Goal: Task Accomplishment & Management: Manage account settings

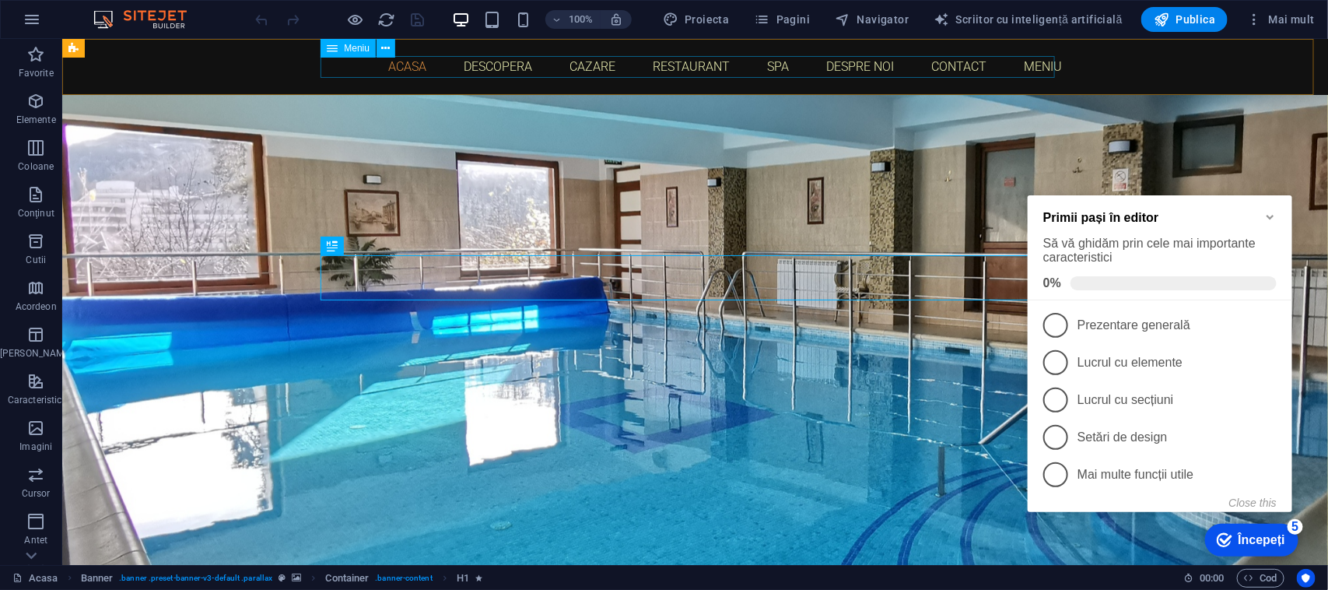
click at [588, 66] on nav "Acasa Descopera Cazare Restaurant Spa Despre noi Contact Meniu" at bounding box center [694, 65] width 734 height 21
click at [1266, 210] on icon "Minimize checklist" at bounding box center [1269, 216] width 12 height 12
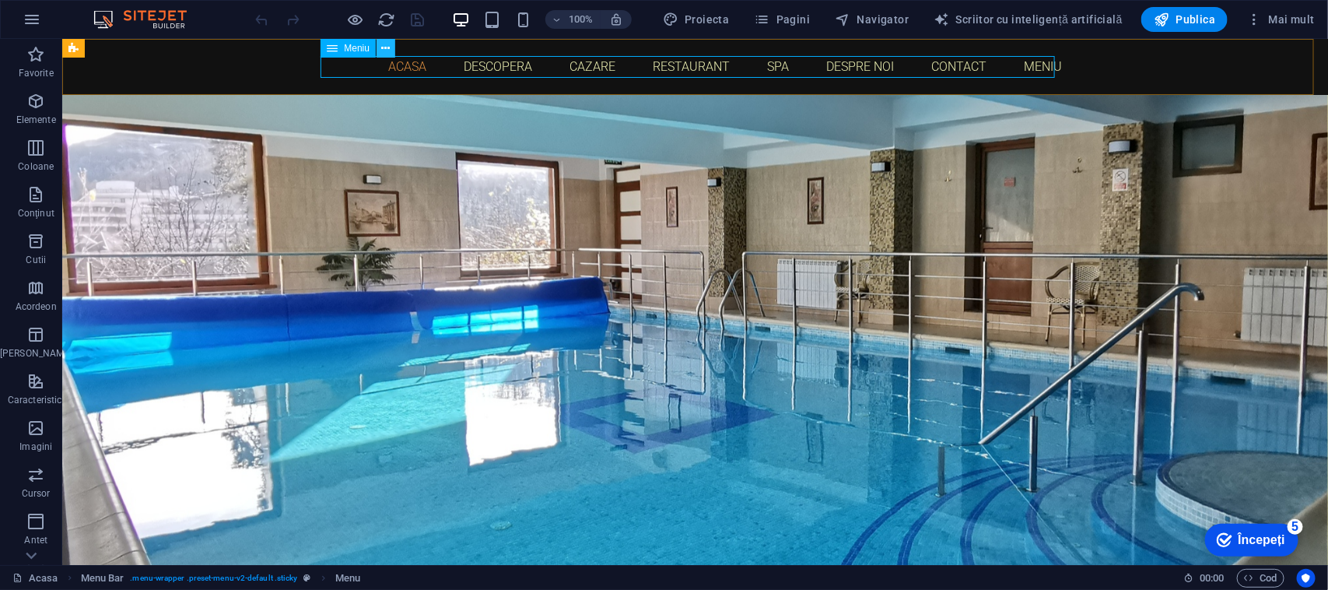
click at [383, 47] on icon at bounding box center [386, 48] width 9 height 16
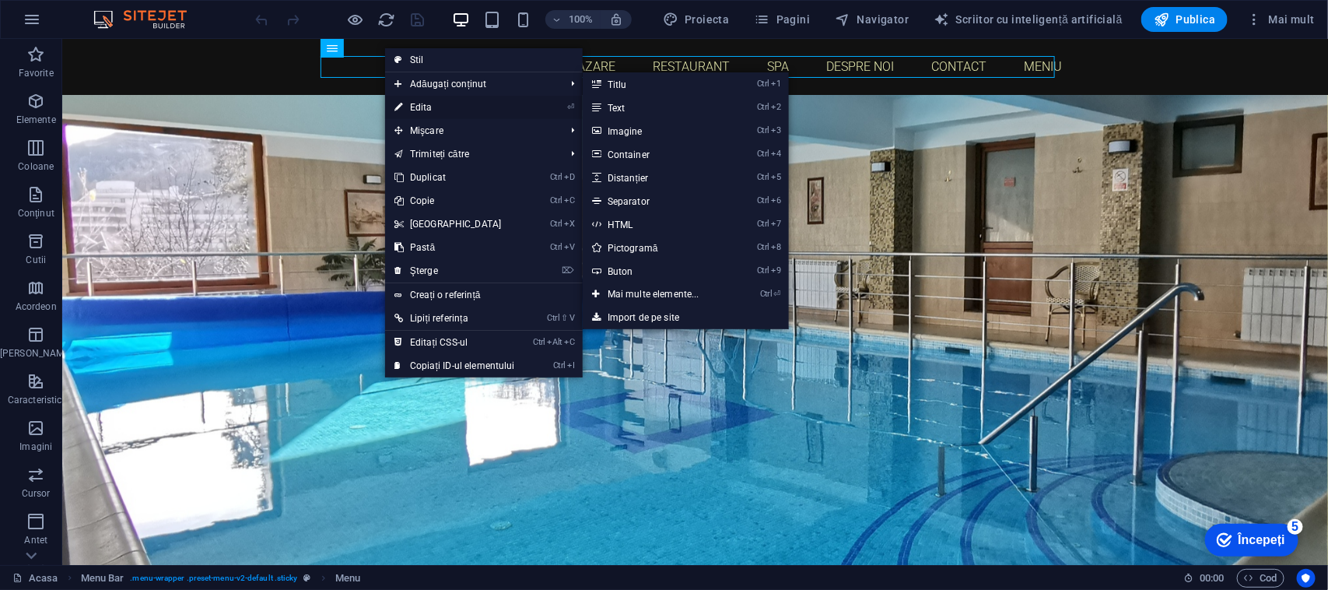
click at [414, 106] on font "Edita" at bounding box center [421, 107] width 23 height 11
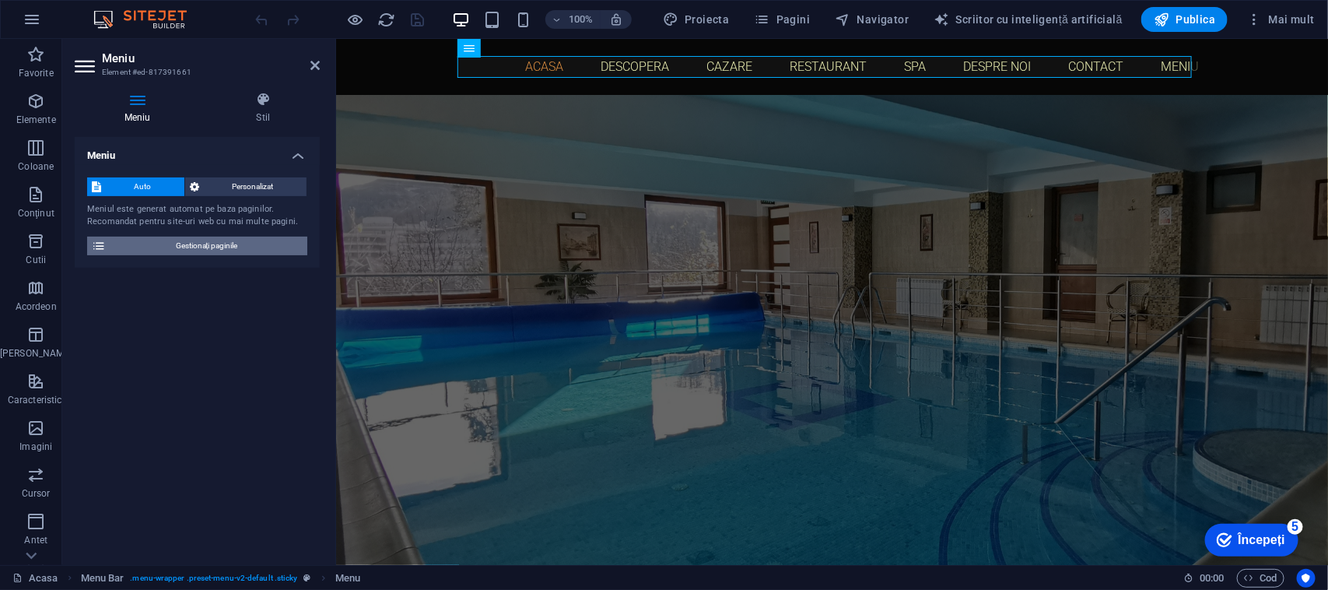
click at [243, 243] on span "Gestionați paginile" at bounding box center [206, 245] width 192 height 19
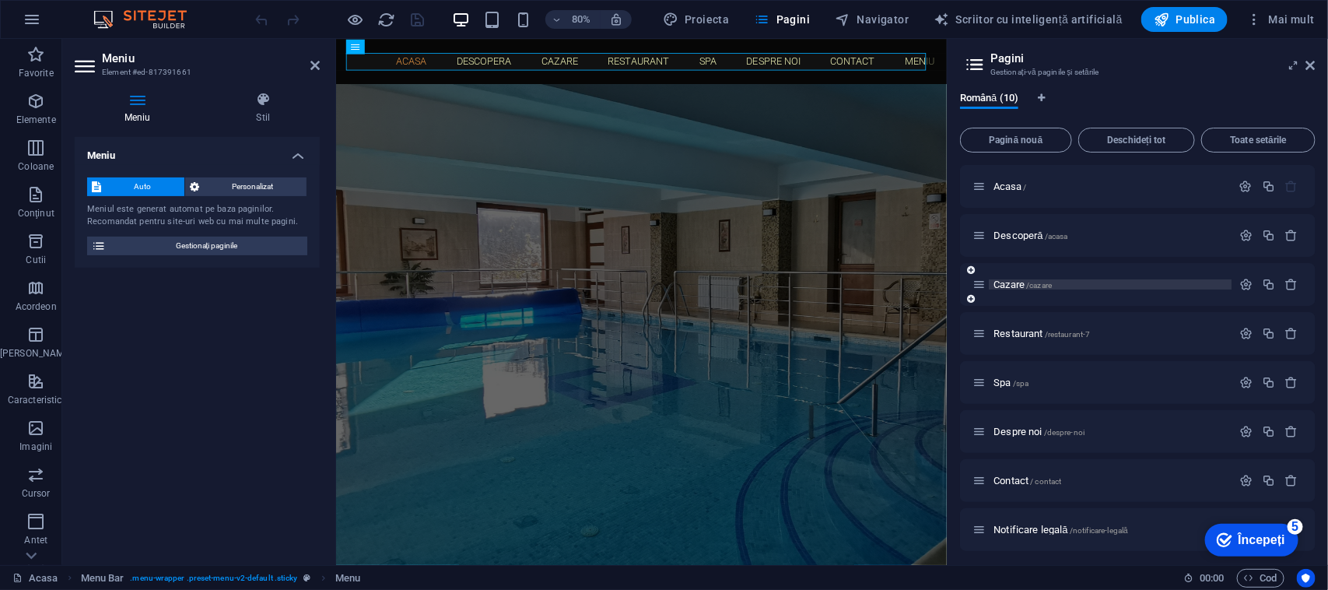
click at [996, 284] on font "Cazare" at bounding box center [1008, 284] width 31 height 12
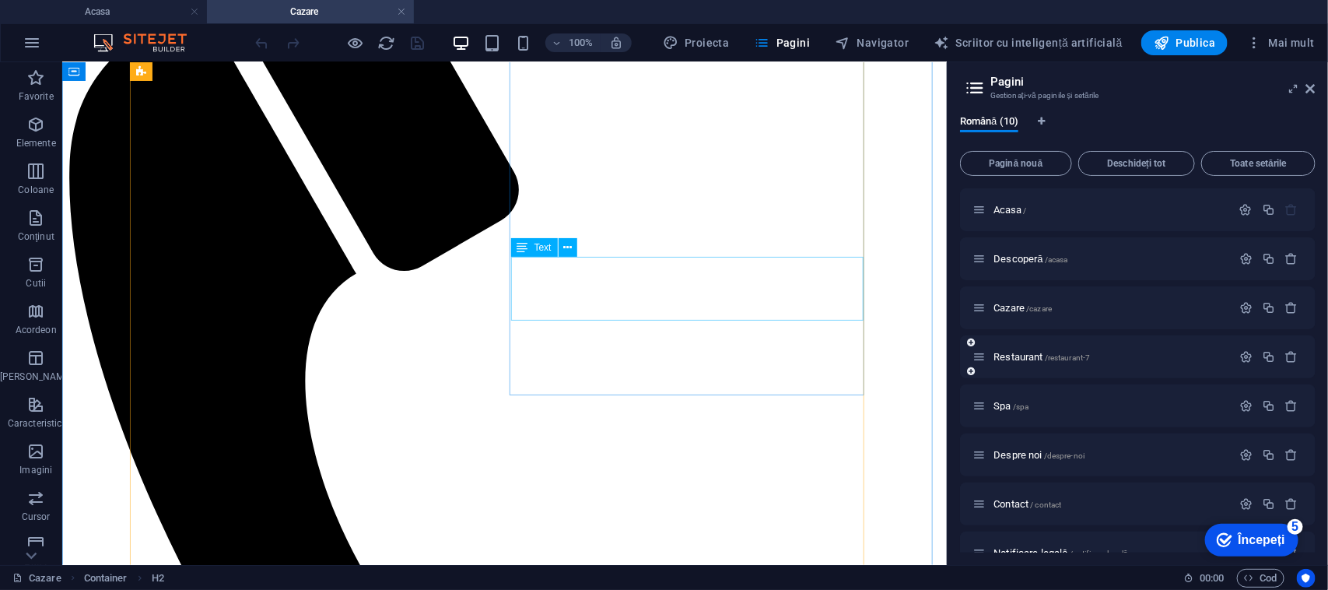
scroll to position [486, 0]
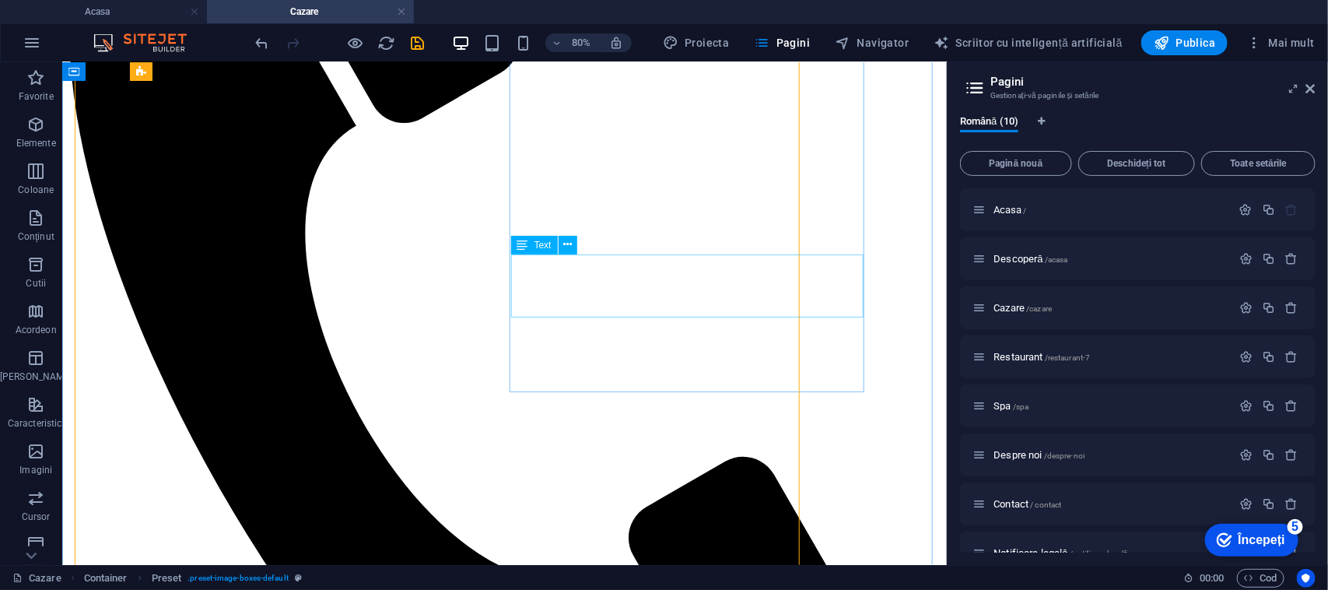
scroll to position [488, 0]
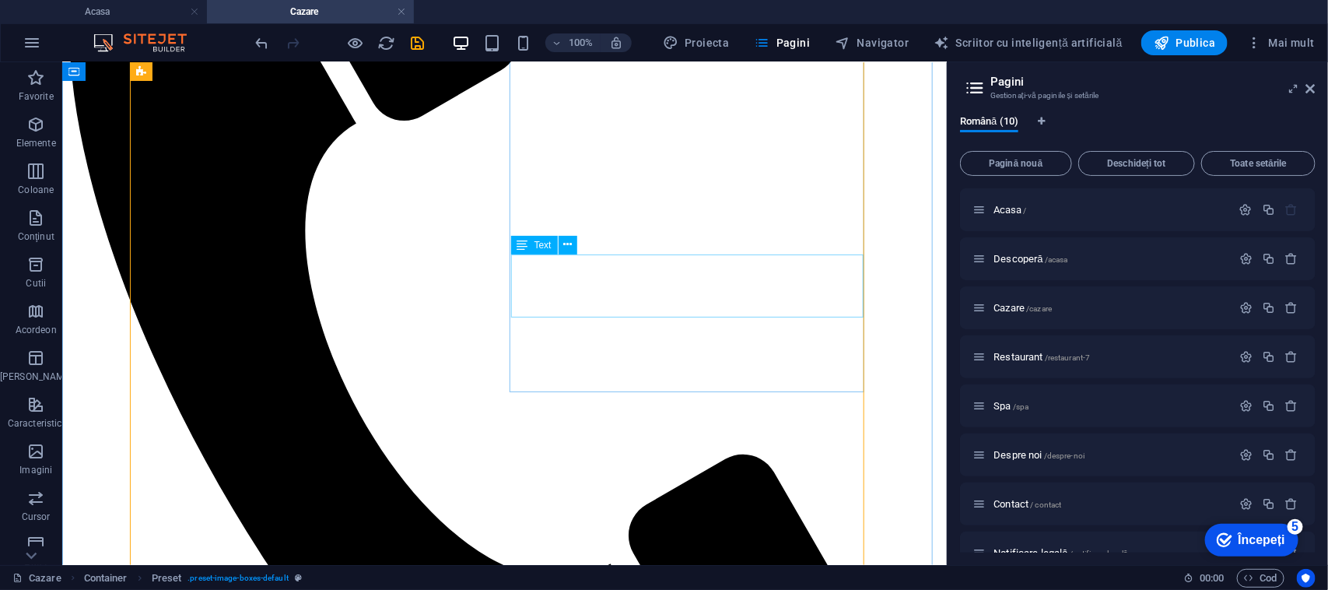
drag, startPoint x: 724, startPoint y: 352, endPoint x: 622, endPoint y: 366, distance: 103.0
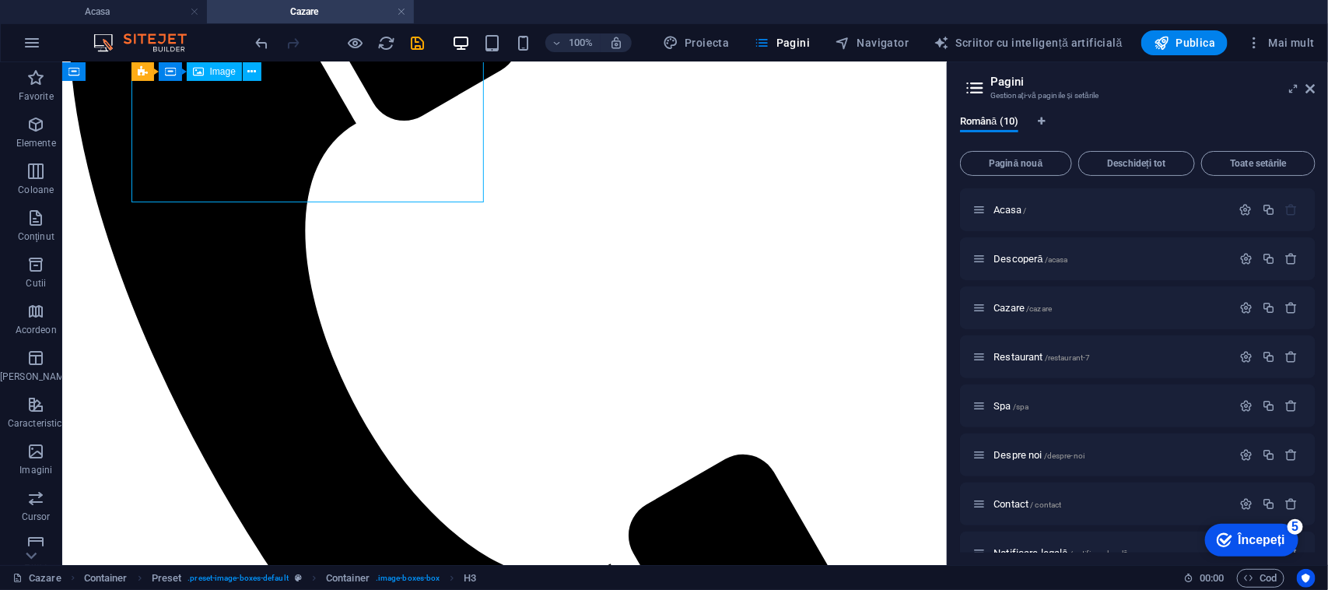
select select "%"
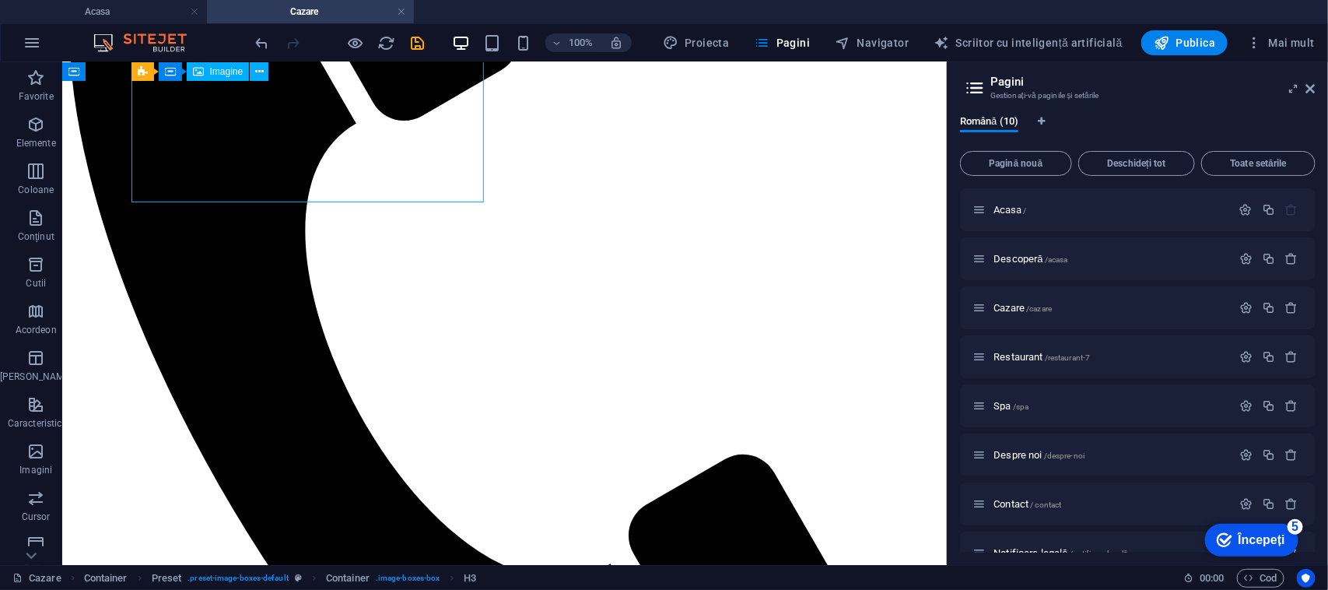
select select "%"
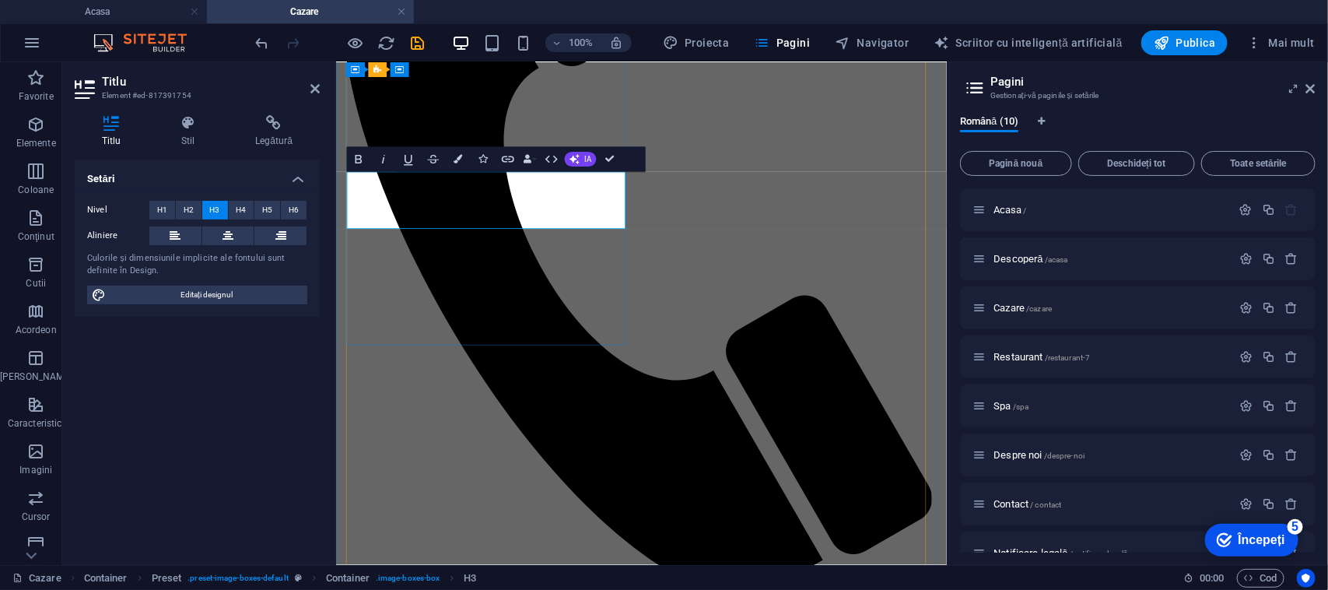
drag, startPoint x: 538, startPoint y: 252, endPoint x: 521, endPoint y: 250, distance: 17.3
drag, startPoint x: 566, startPoint y: 228, endPoint x: 617, endPoint y: 238, distance: 51.6
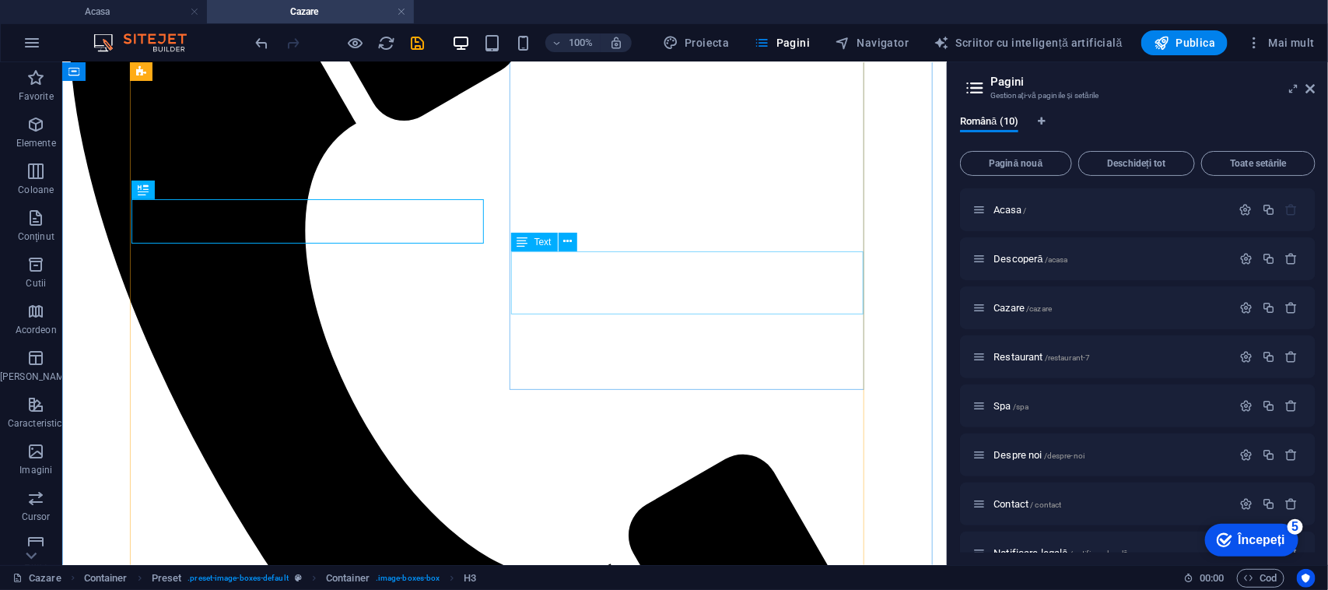
scroll to position [492, 0]
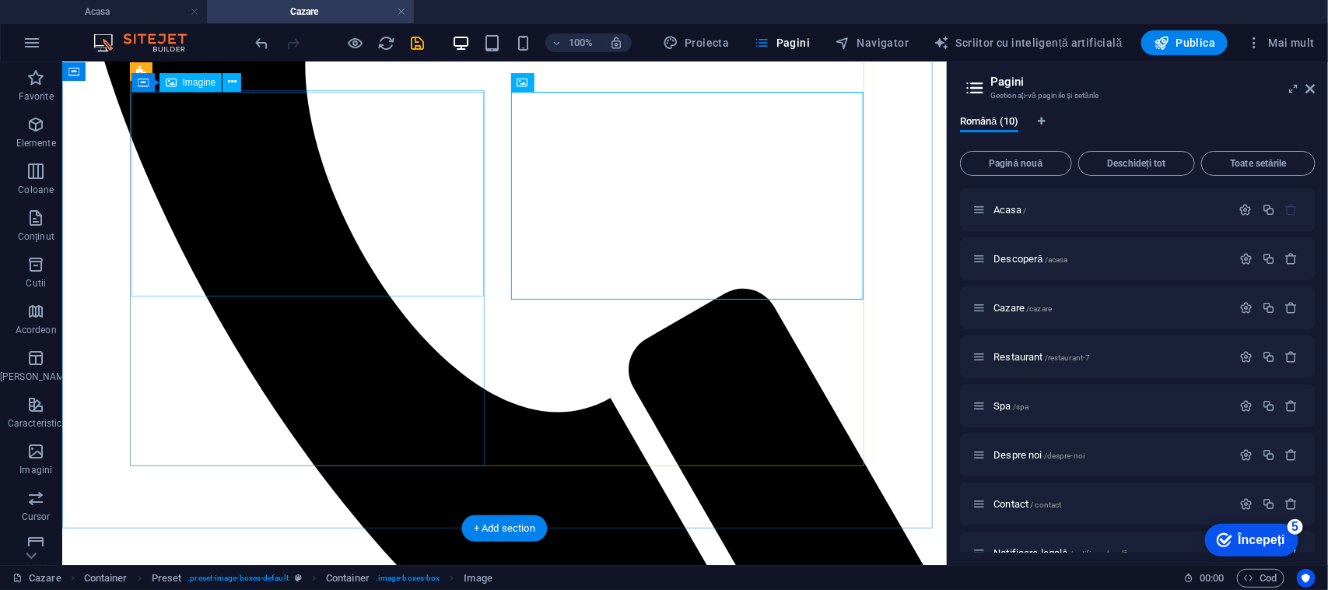
scroll to position [815, 0]
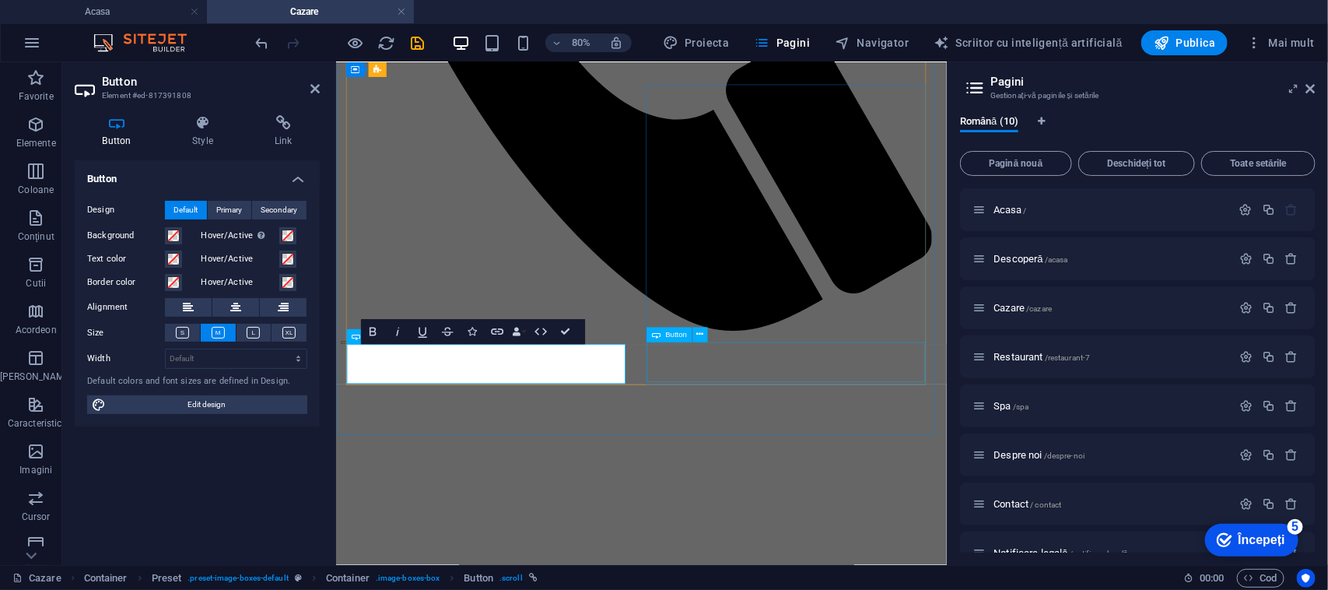
scroll to position [813, 0]
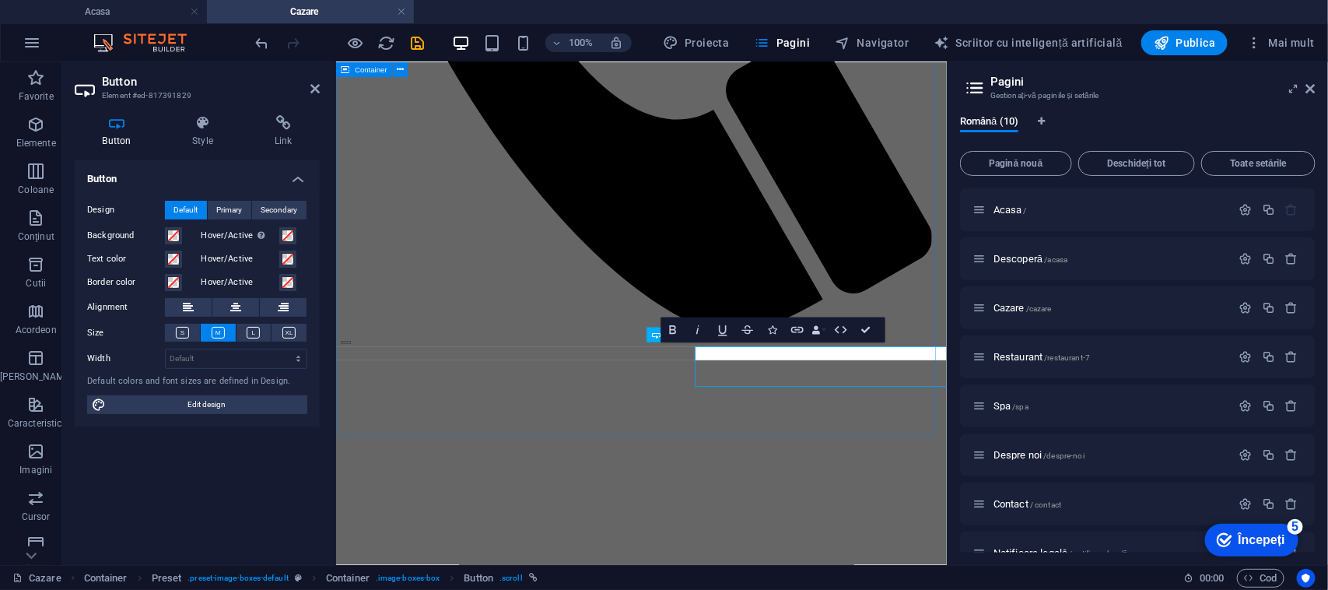
scroll to position [813, 0]
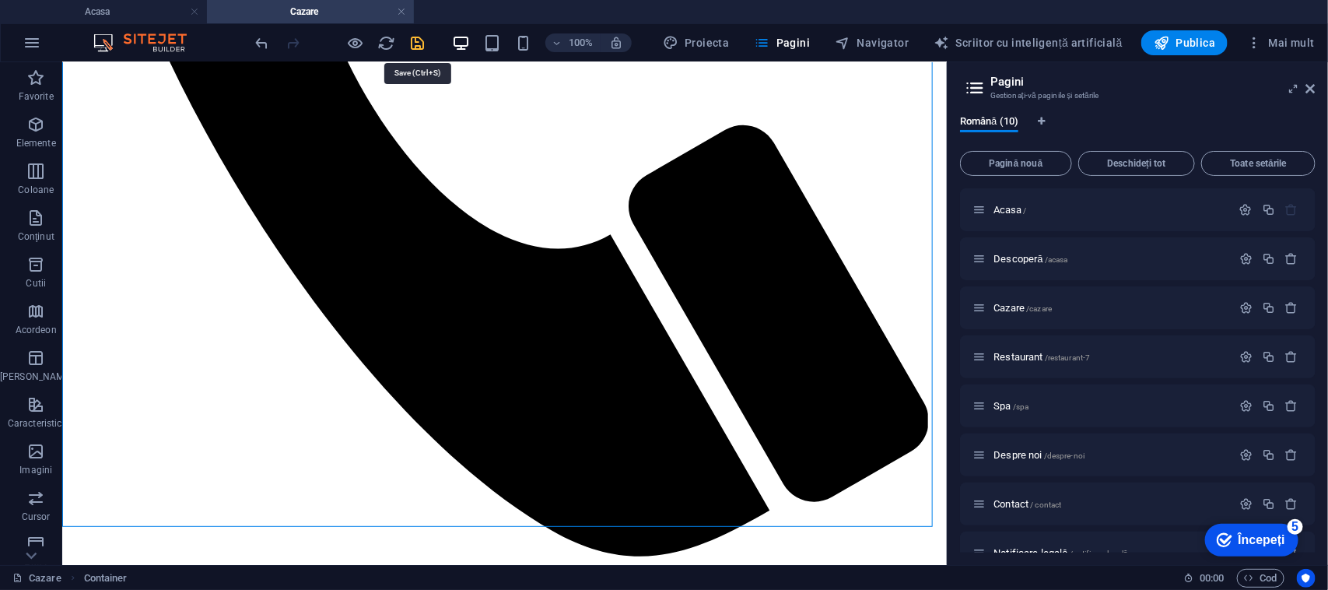
click at [421, 40] on icon "salva" at bounding box center [418, 43] width 18 height 18
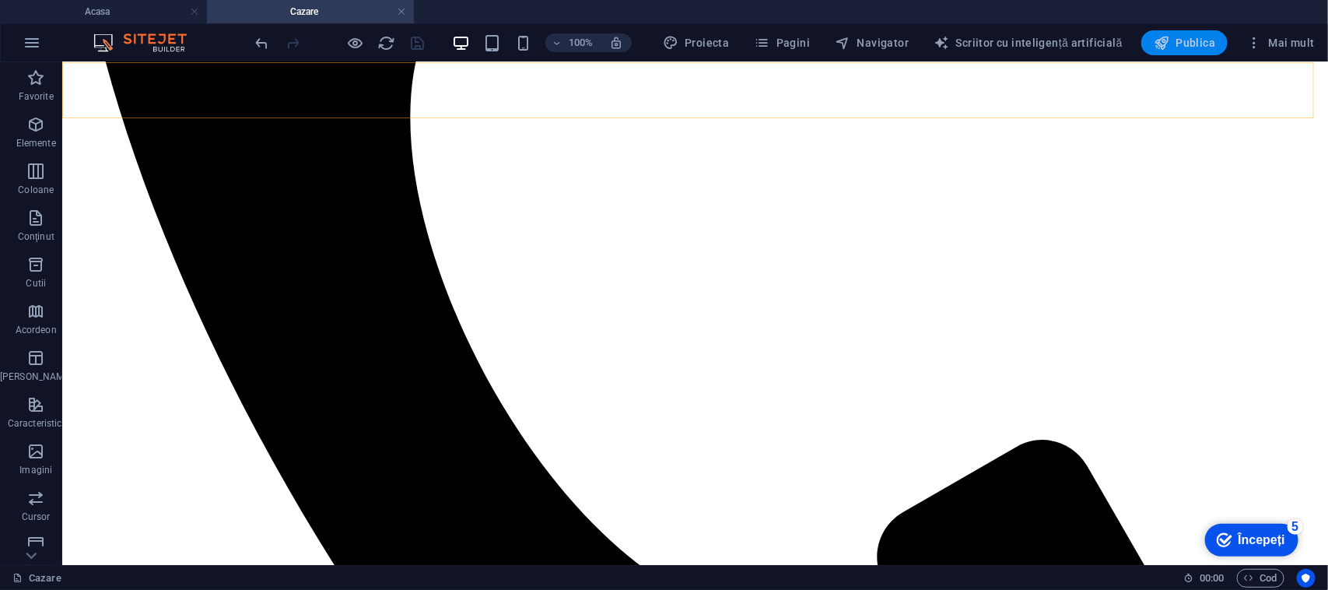
click at [1186, 47] on font "Publica" at bounding box center [1196, 43] width 40 height 12
